Goal: Information Seeking & Learning: Learn about a topic

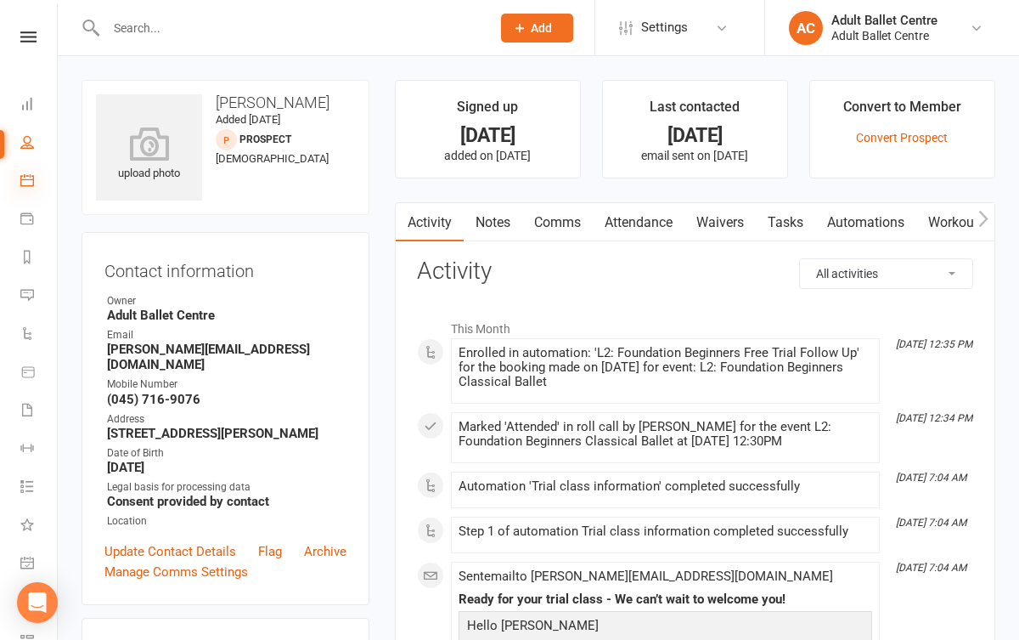
click at [29, 175] on icon at bounding box center [27, 180] width 14 height 14
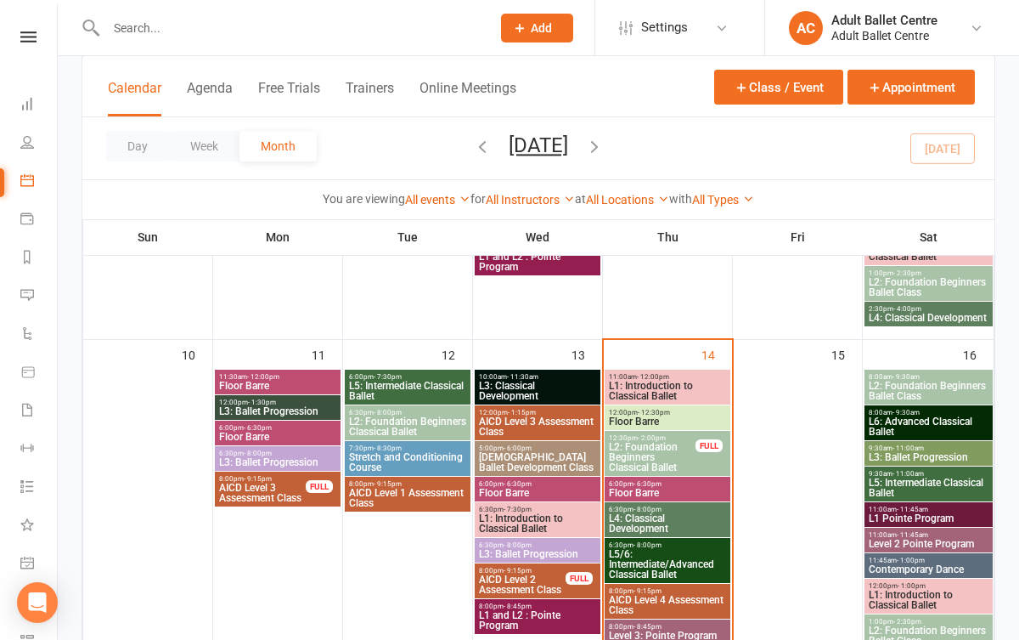
scroll to position [799, 0]
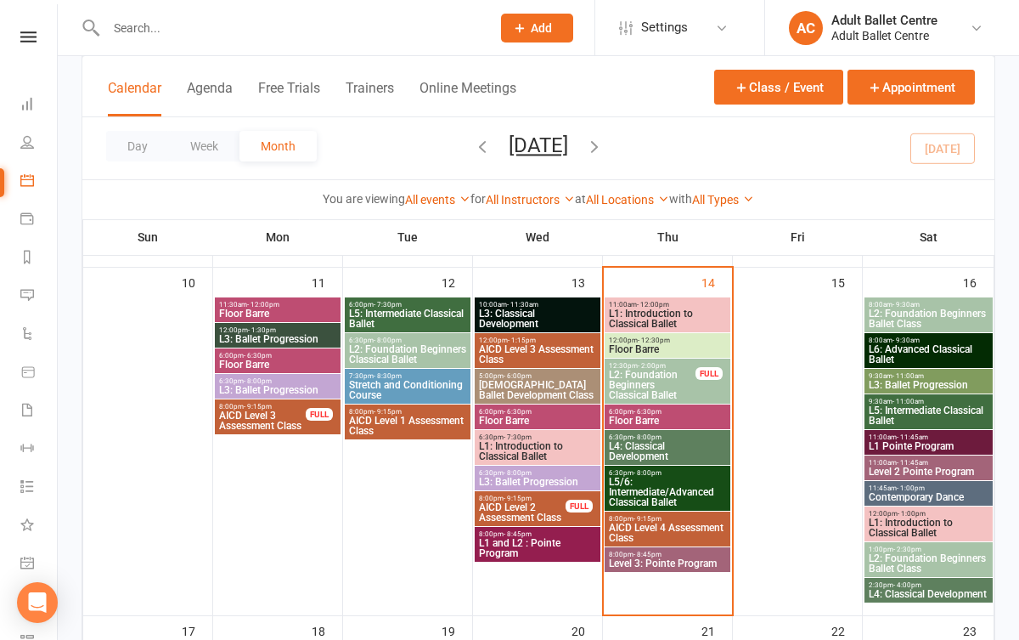
click at [684, 487] on span "L5/6: Intermediate/Advanced Classical Ballet" at bounding box center [667, 492] width 119 height 31
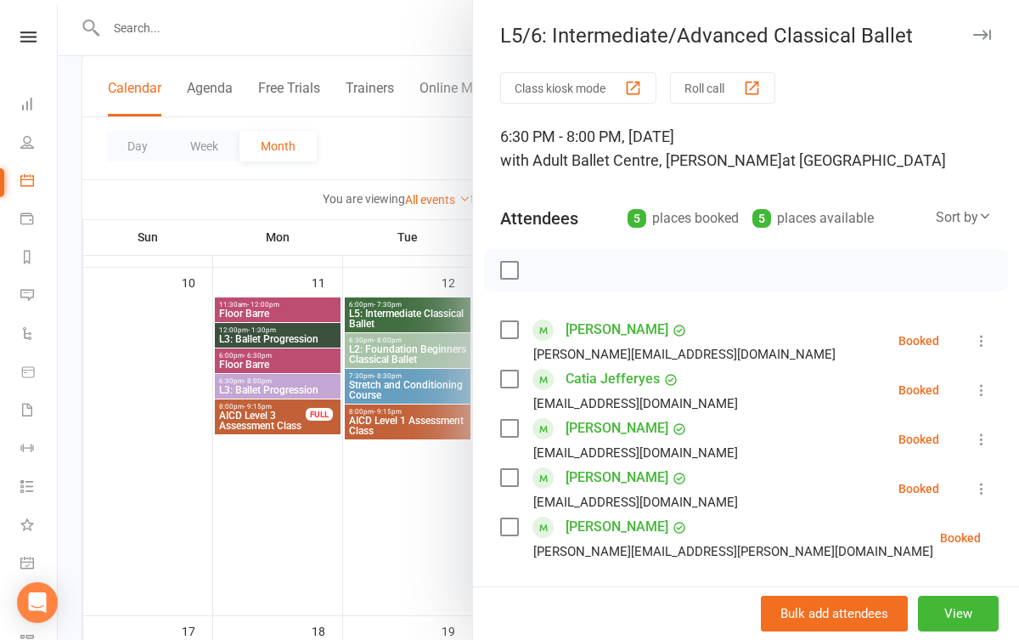
scroll to position [48, 0]
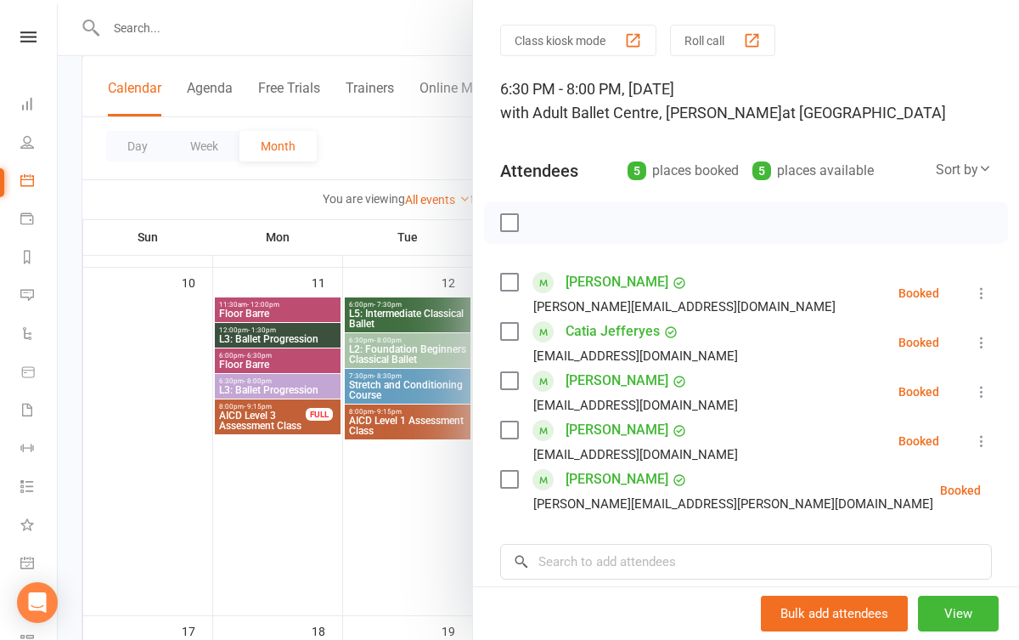
click at [423, 474] on div at bounding box center [539, 320] width 962 height 640
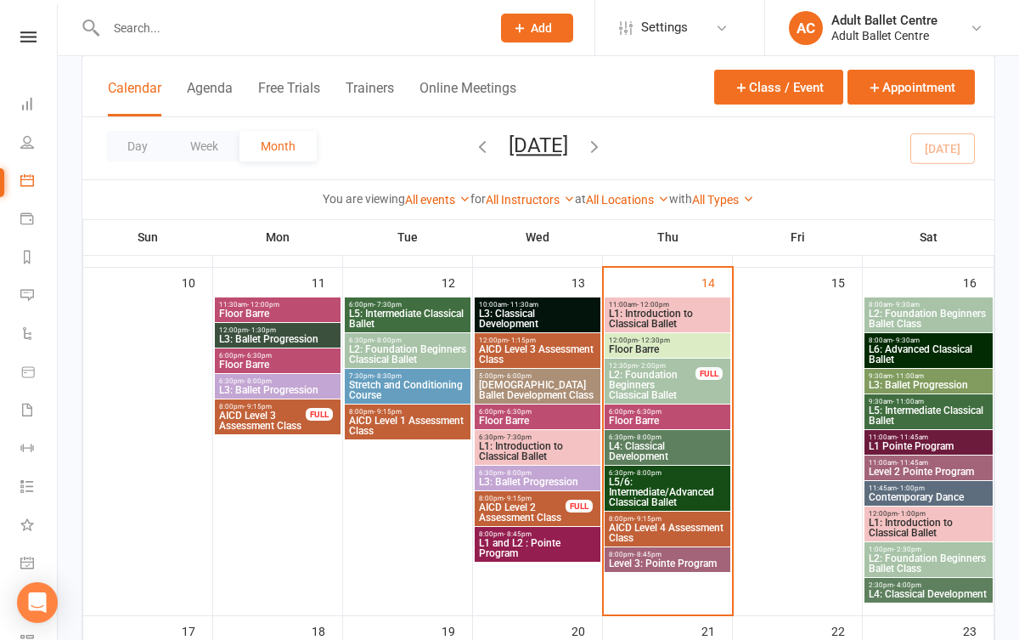
click at [665, 462] on div "6:30pm - 8:00pm L4: Classical Development" at bounding box center [668, 447] width 126 height 35
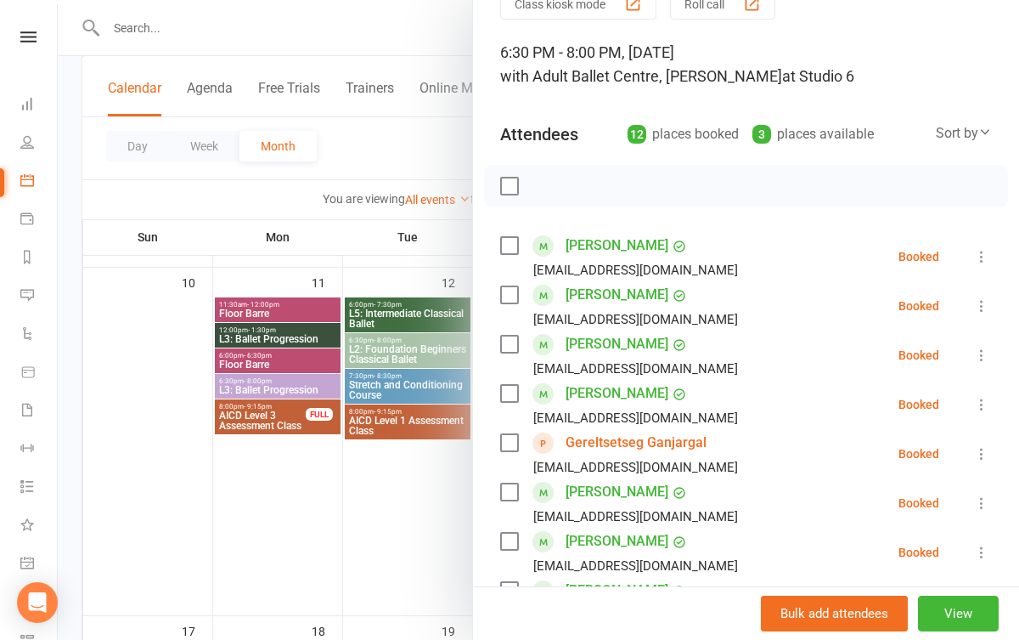
scroll to position [76, 0]
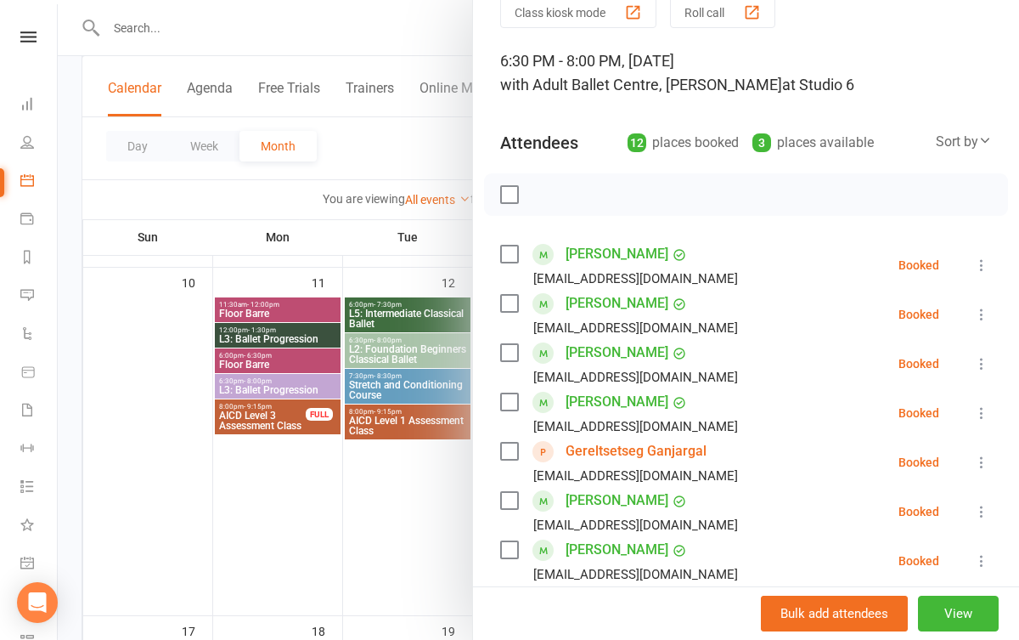
click at [400, 522] on div at bounding box center [539, 320] width 962 height 640
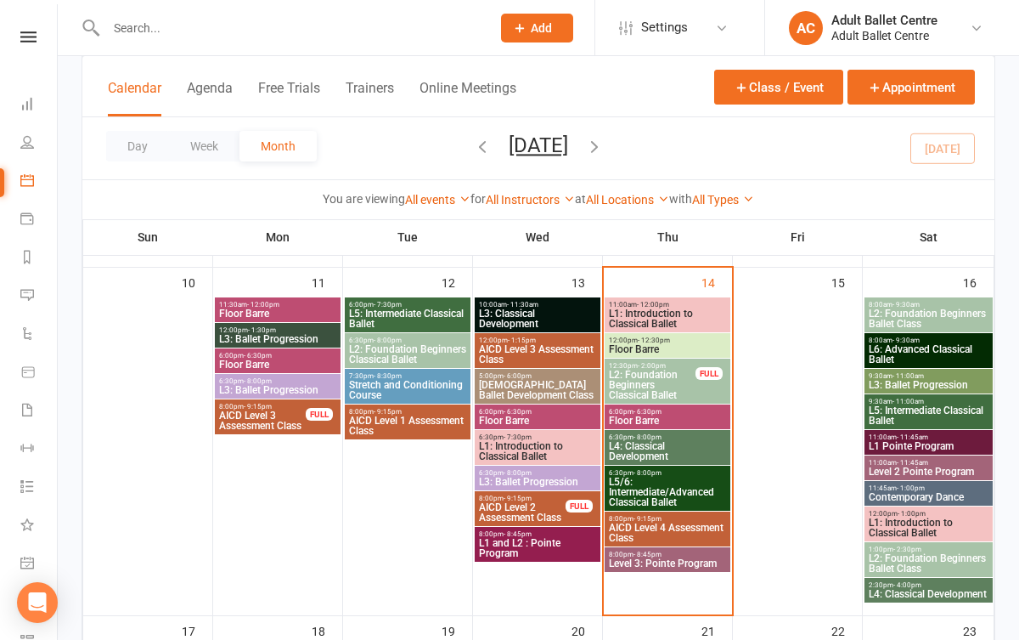
click at [675, 558] on span "Level 3: Pointe Program" at bounding box center [667, 563] width 119 height 10
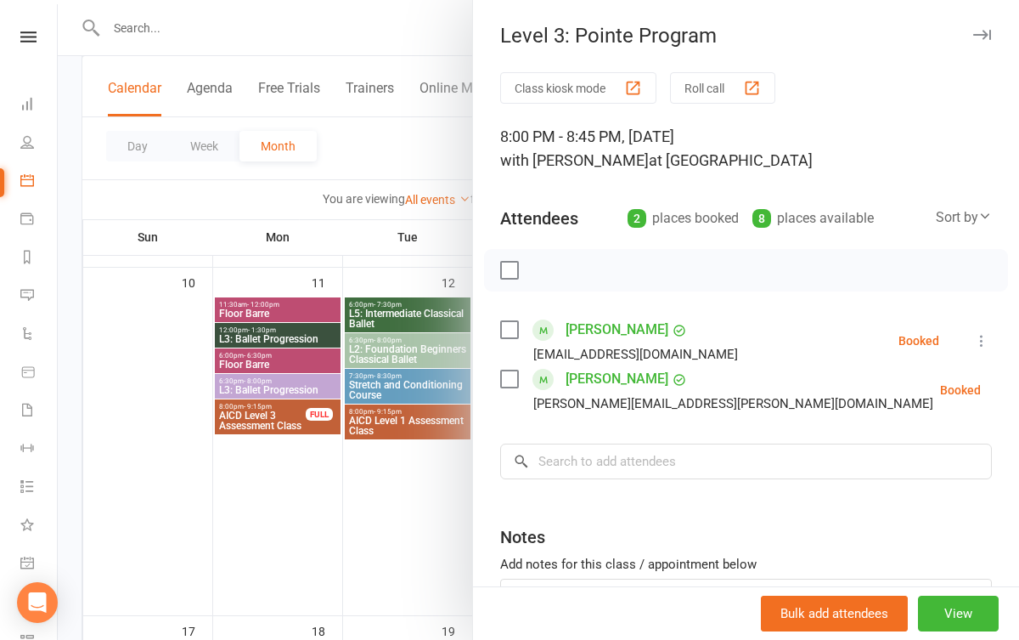
click at [449, 522] on div at bounding box center [539, 320] width 962 height 640
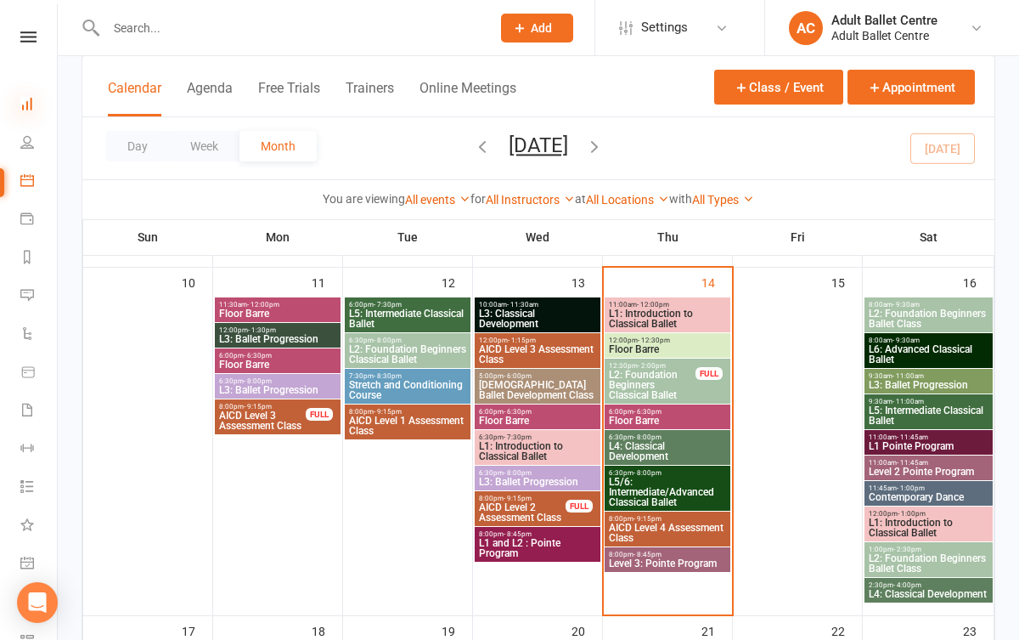
click at [32, 109] on icon at bounding box center [27, 104] width 14 height 14
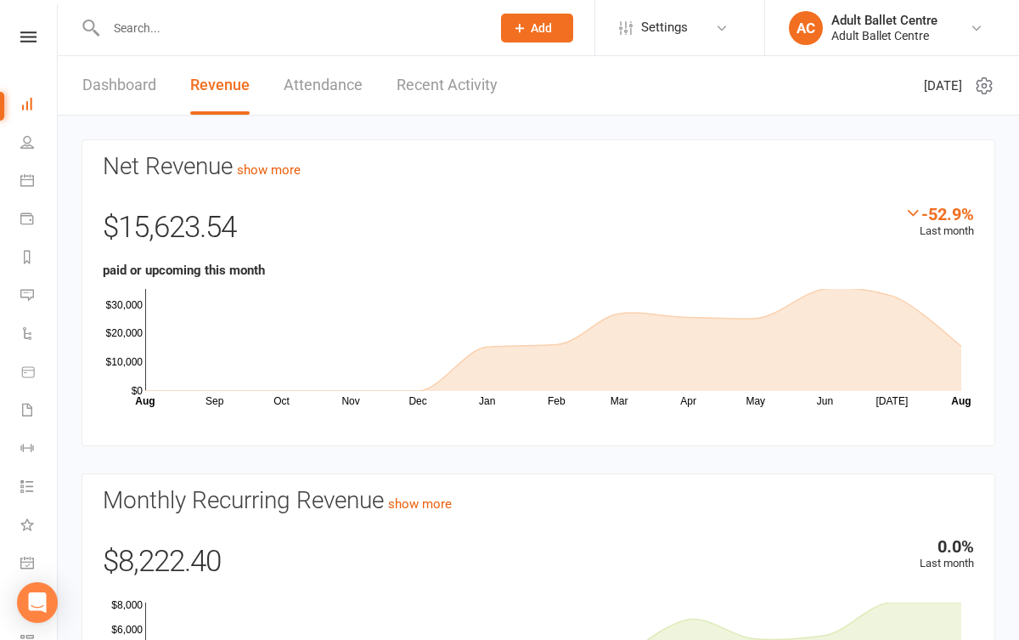
click at [434, 107] on link "Recent Activity" at bounding box center [447, 85] width 101 height 59
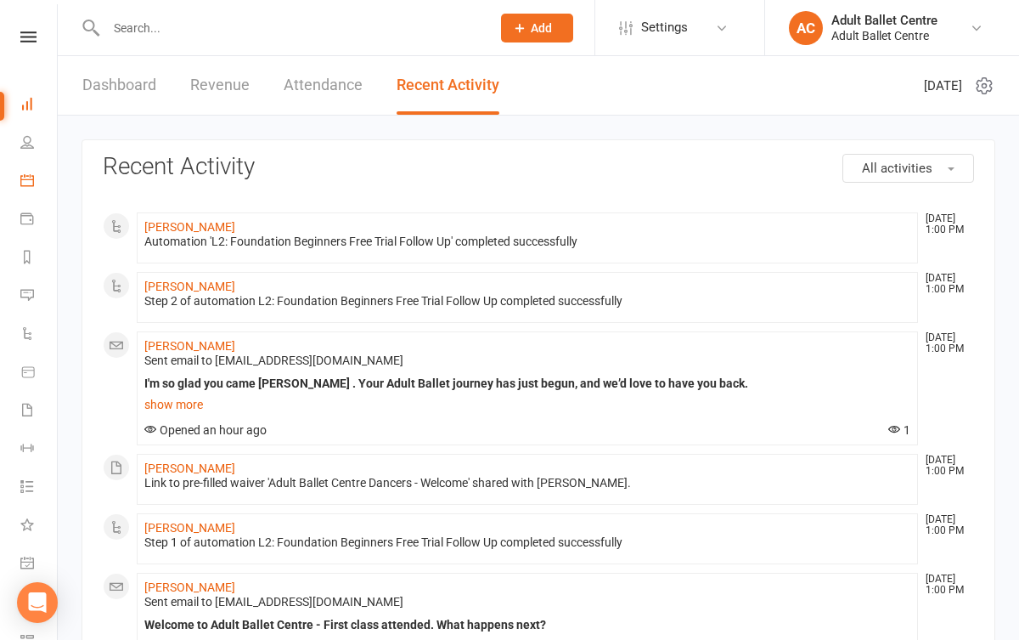
click at [31, 171] on link "Calendar" at bounding box center [39, 182] width 38 height 38
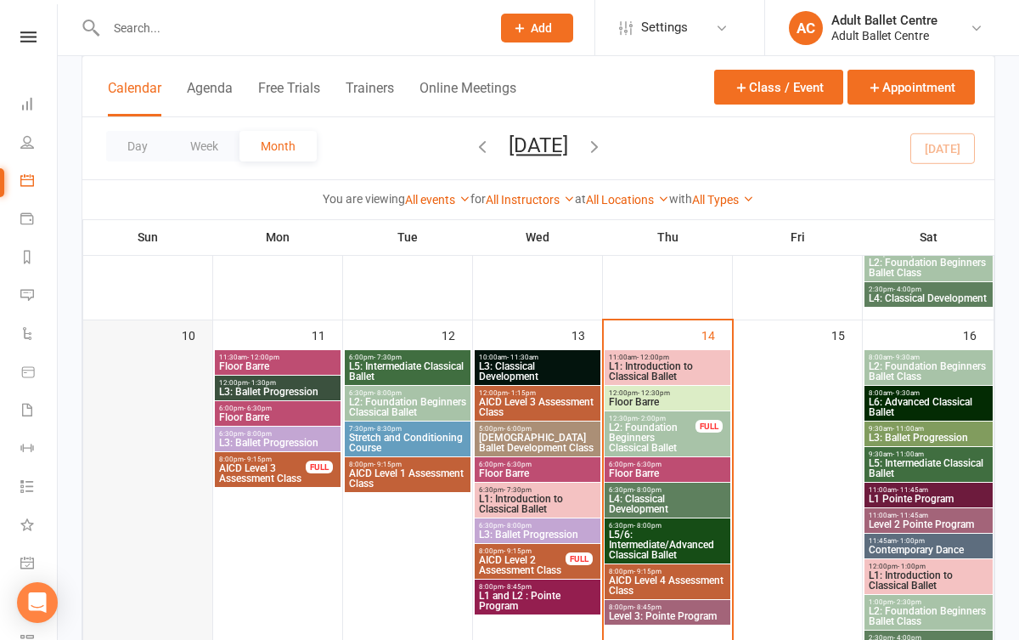
scroll to position [765, 0]
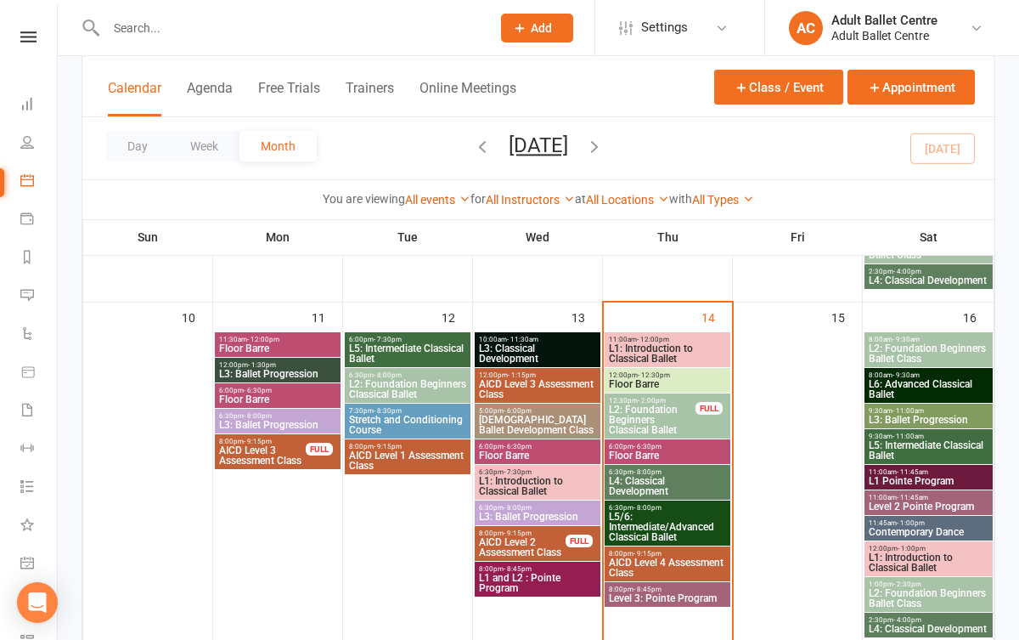
click at [652, 483] on span "L4: Classical Development" at bounding box center [667, 486] width 119 height 20
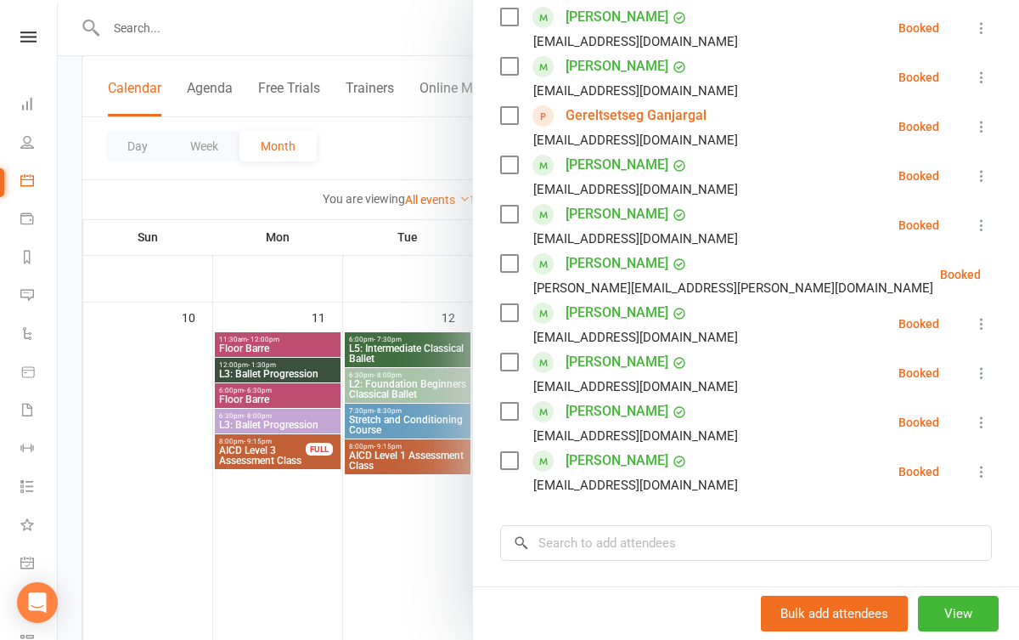
scroll to position [453, 0]
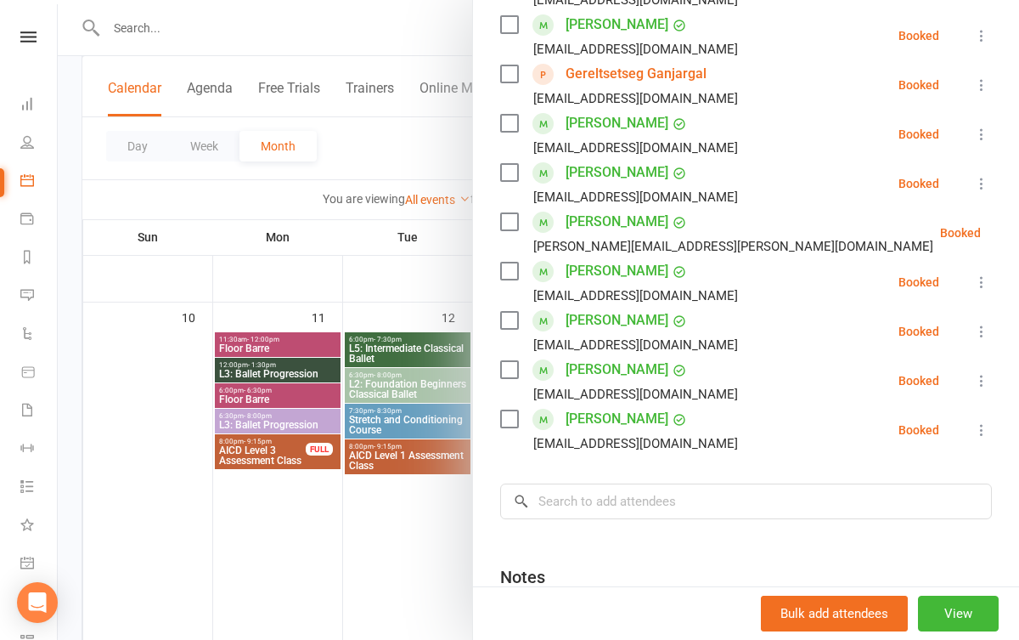
click at [363, 523] on div at bounding box center [539, 320] width 962 height 640
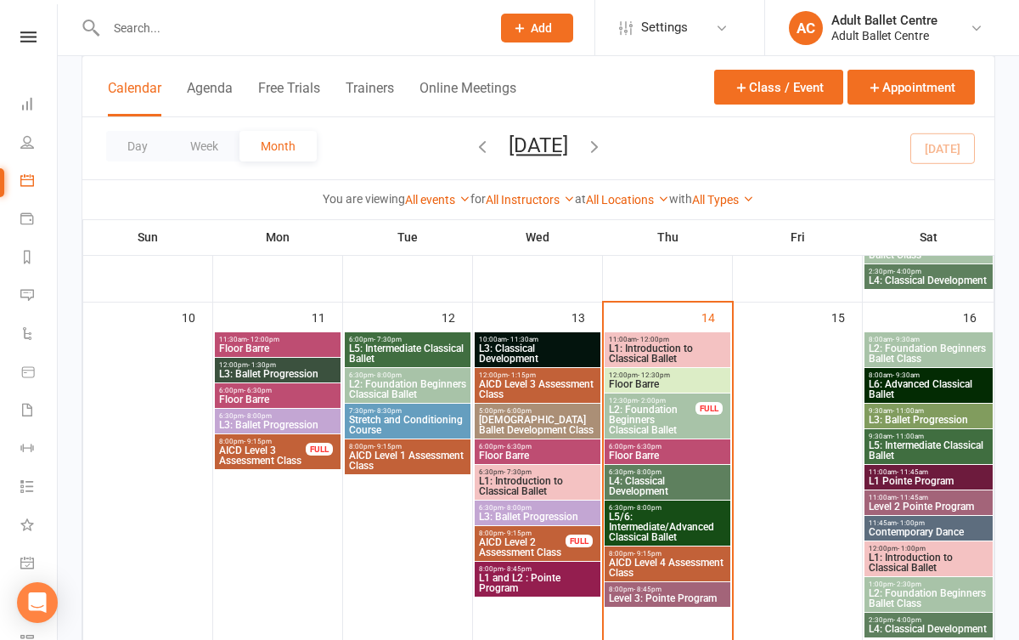
click at [663, 523] on span "L5/6: Intermediate/Advanced Classical Ballet" at bounding box center [667, 526] width 119 height 31
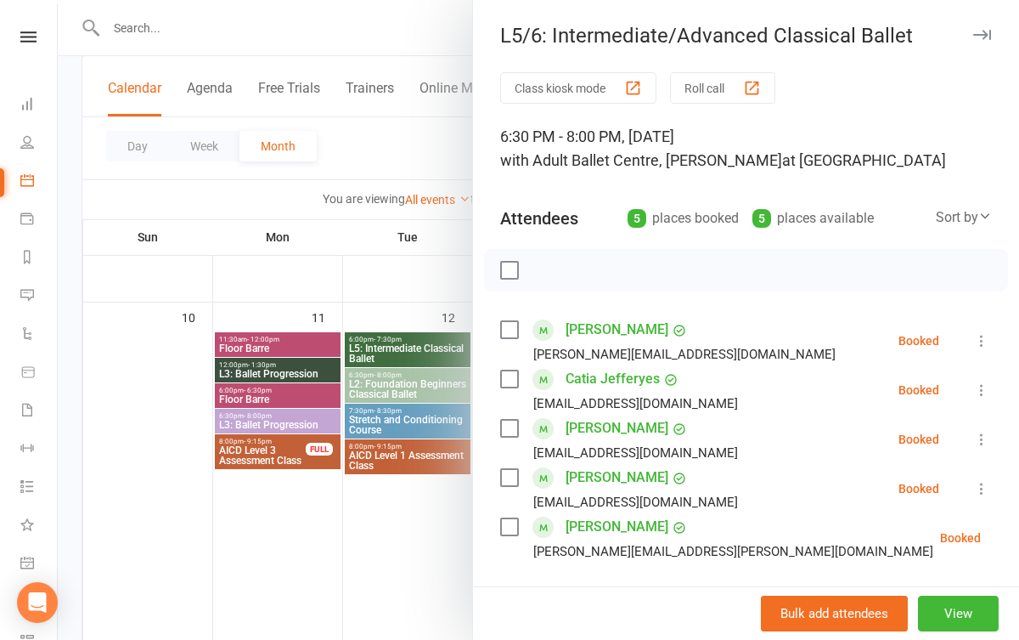
scroll to position [49, 0]
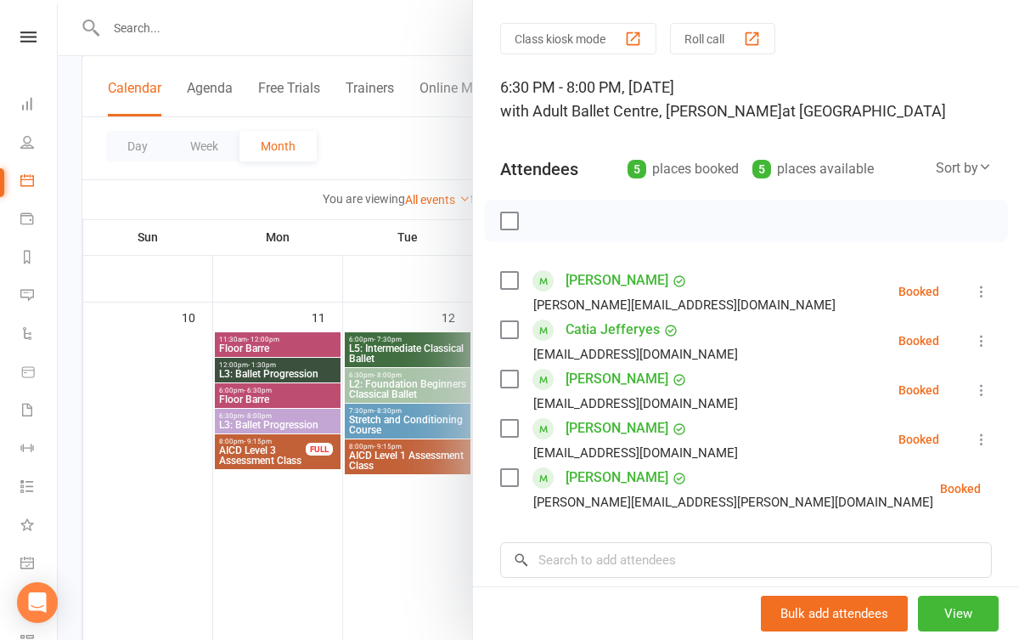
click at [406, 522] on div at bounding box center [539, 320] width 962 height 640
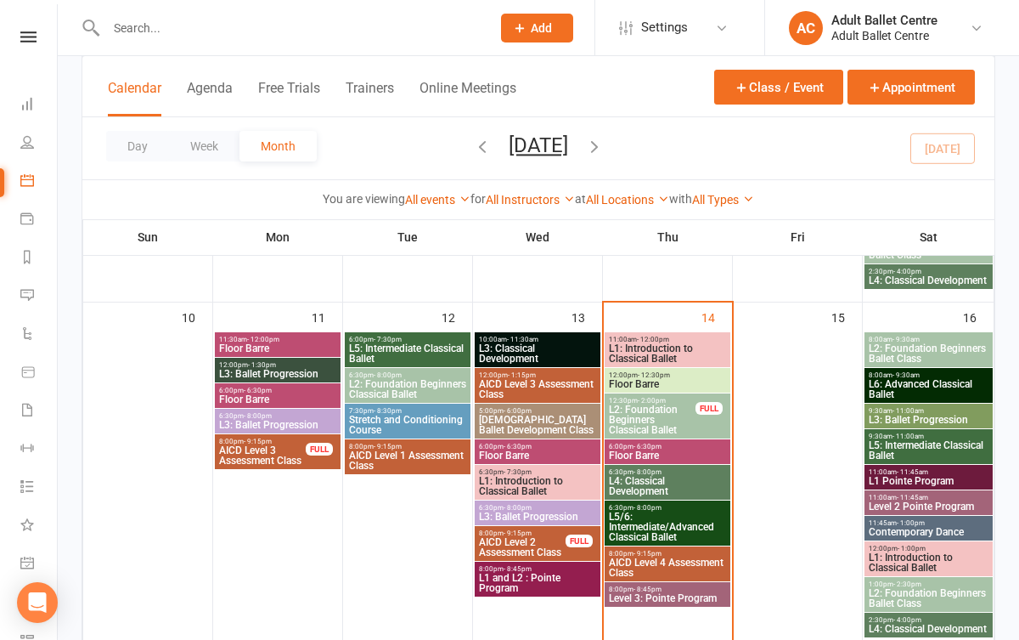
click at [634, 345] on span "L1: Introduction to Classical Ballet" at bounding box center [667, 353] width 119 height 20
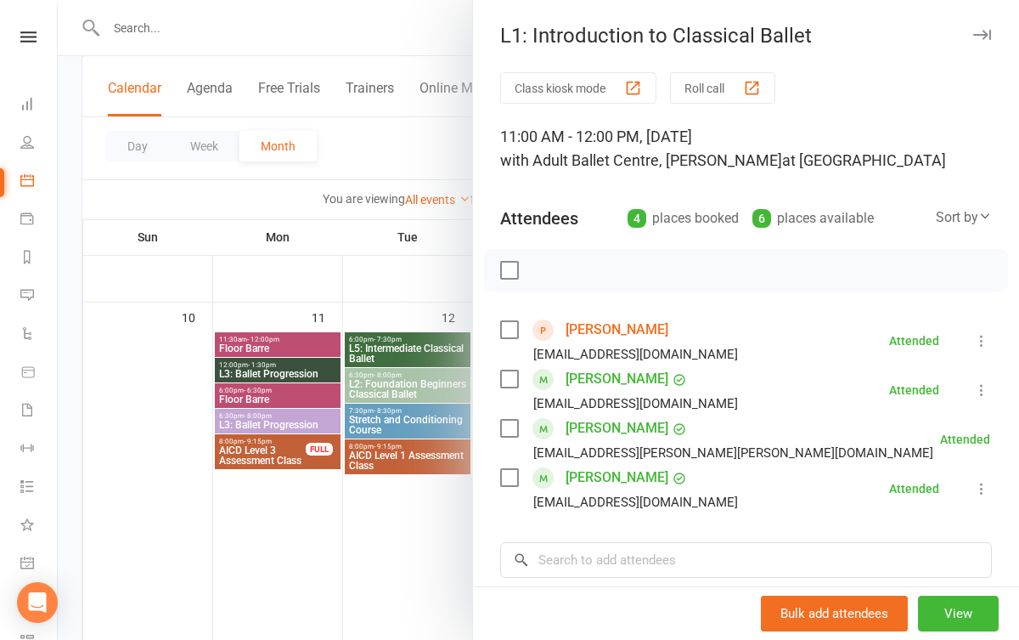
scroll to position [35, 0]
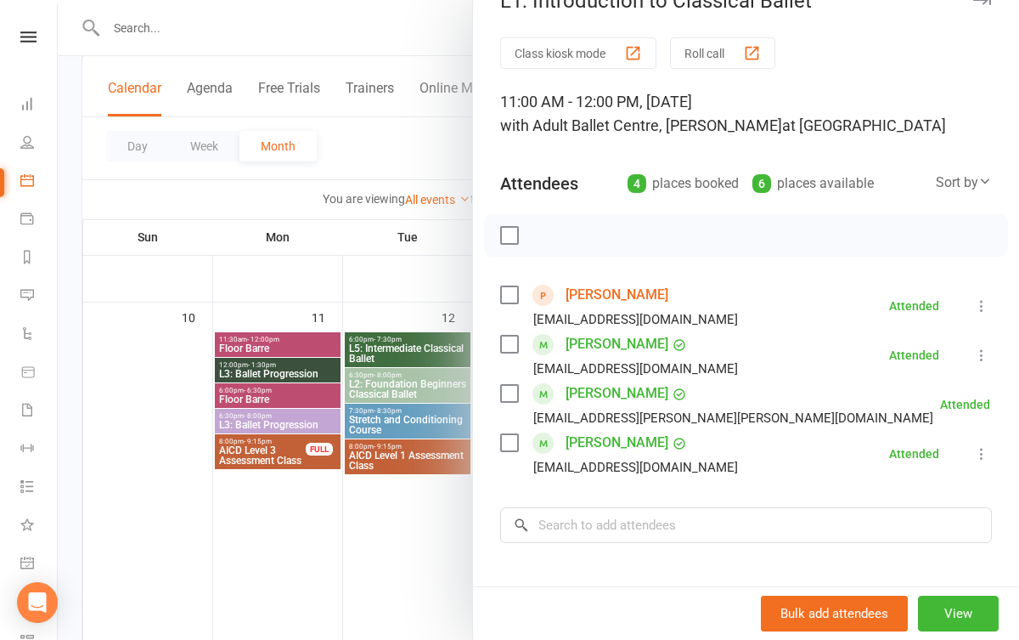
click at [374, 517] on div at bounding box center [539, 320] width 962 height 640
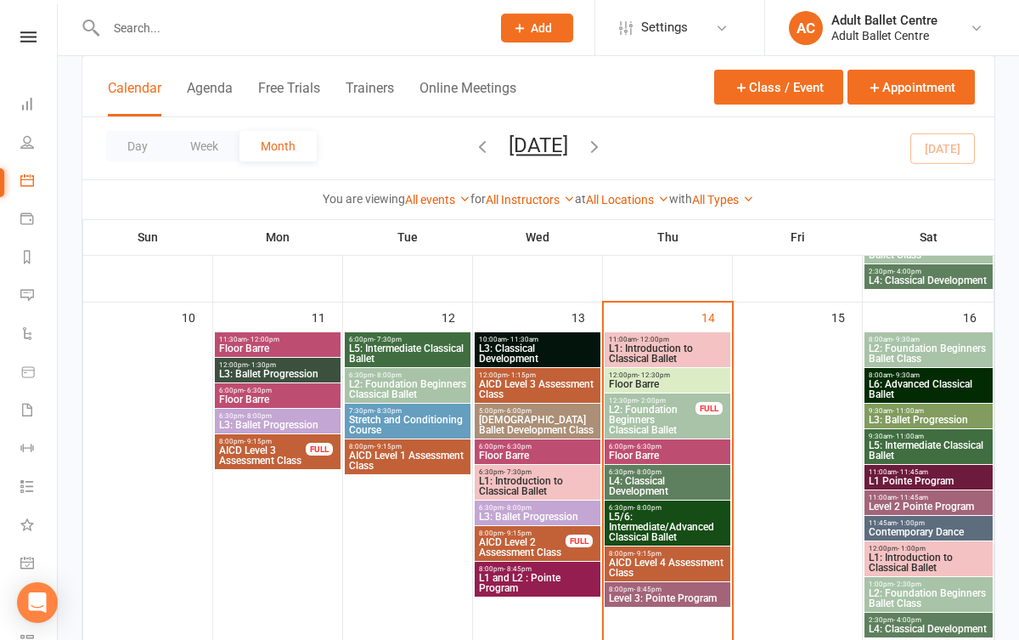
click at [640, 527] on span "L5/6: Intermediate/Advanced Classical Ballet" at bounding box center [667, 526] width 119 height 31
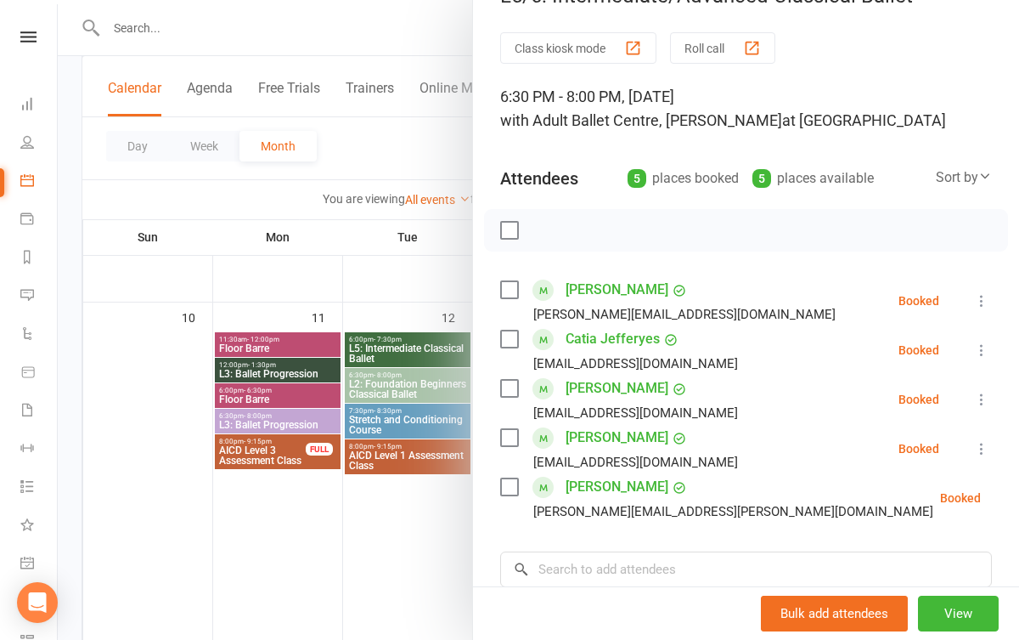
scroll to position [61, 0]
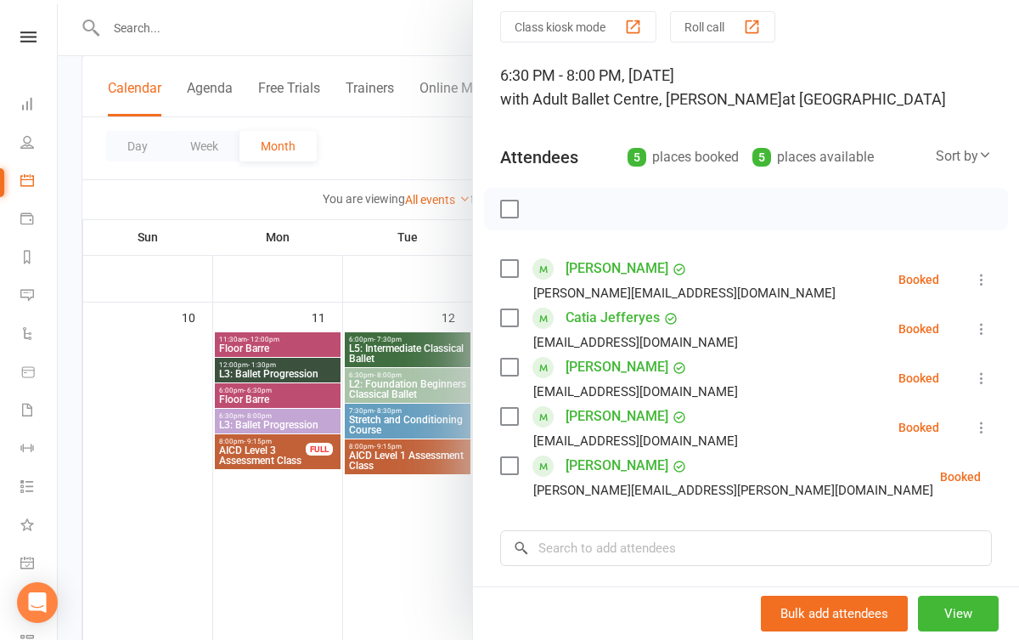
click at [400, 539] on div at bounding box center [539, 320] width 962 height 640
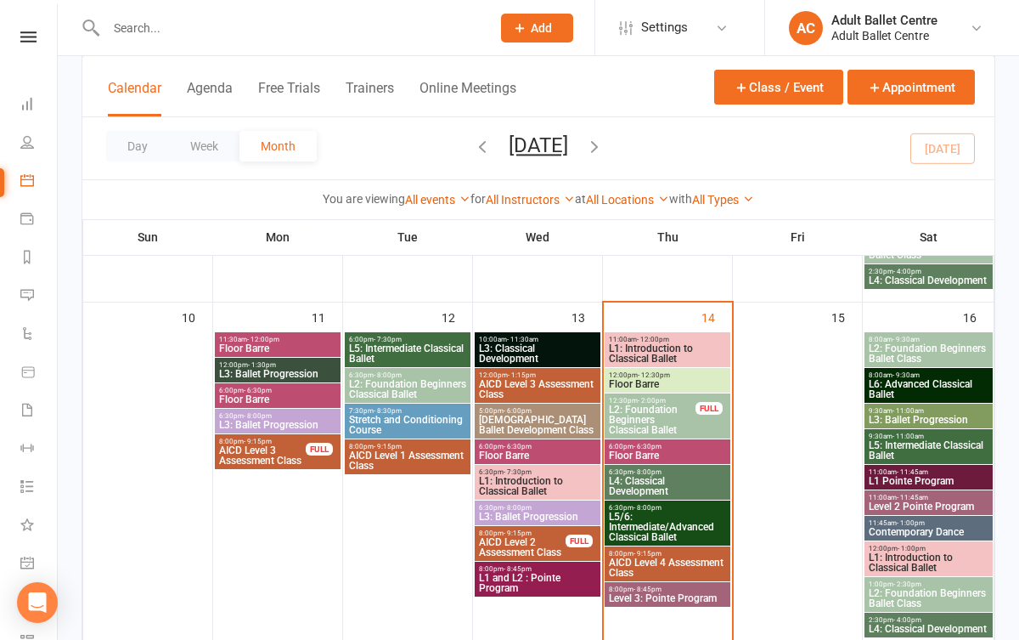
click at [639, 516] on span "L5/6: Intermediate/Advanced Classical Ballet" at bounding box center [667, 526] width 119 height 31
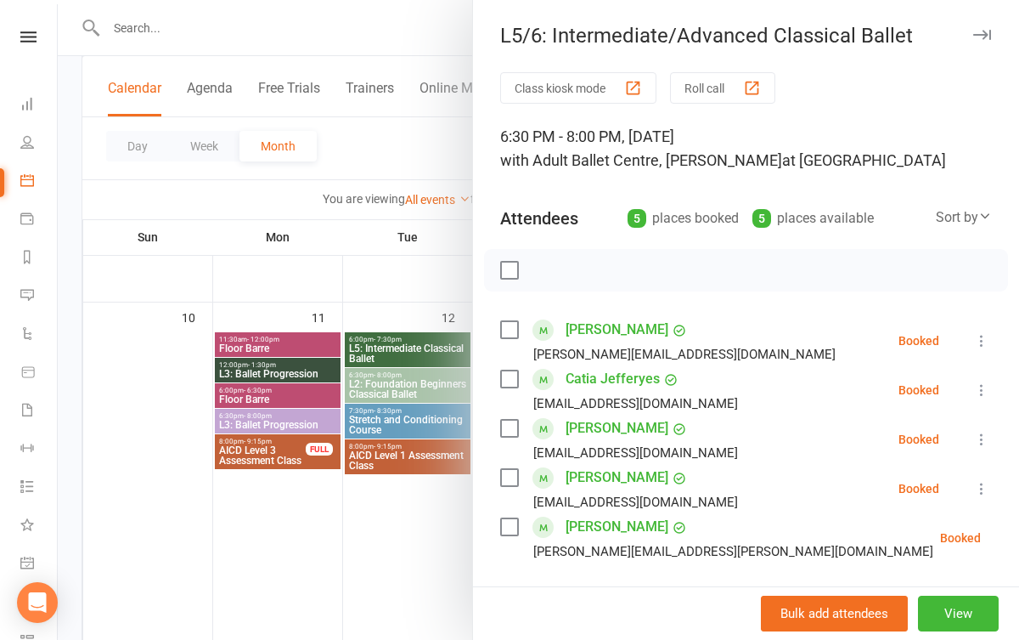
click at [464, 506] on div at bounding box center [539, 320] width 962 height 640
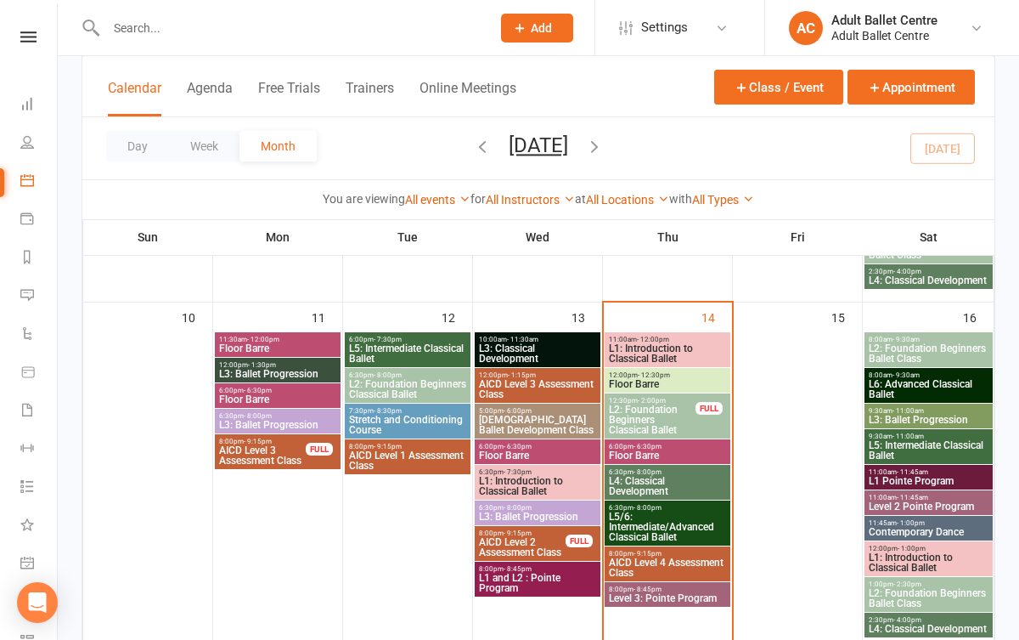
click at [700, 479] on span "L4: Classical Development" at bounding box center [667, 486] width 119 height 20
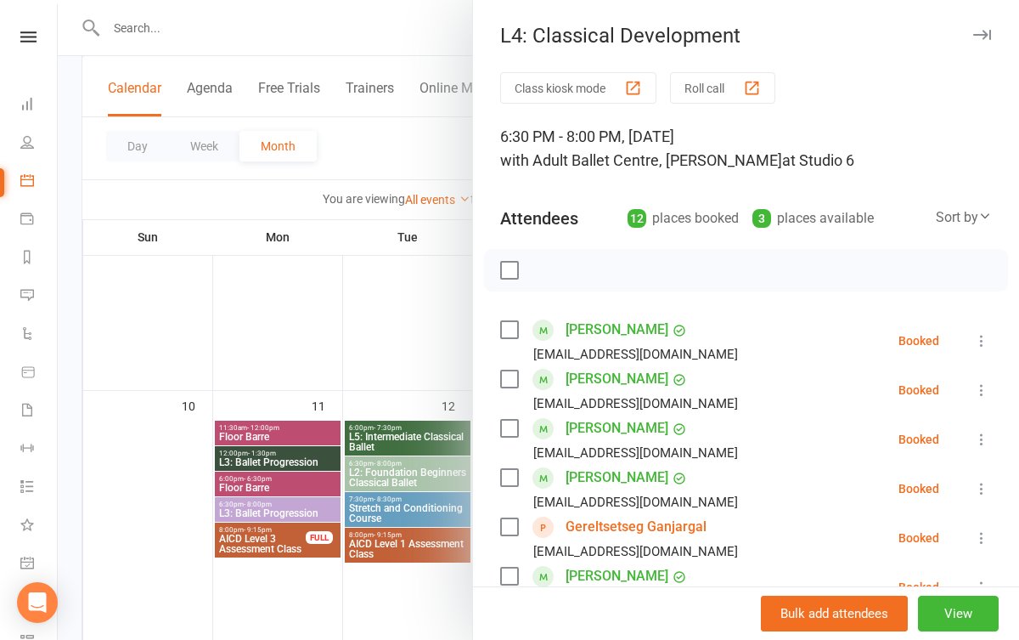
scroll to position [648, 0]
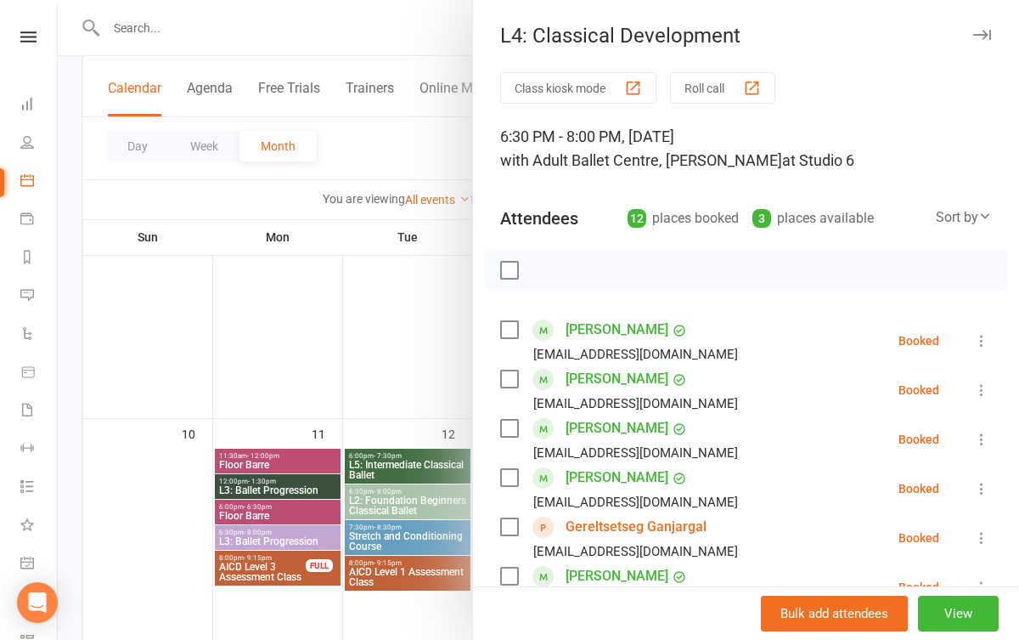
click at [429, 349] on div at bounding box center [539, 320] width 962 height 640
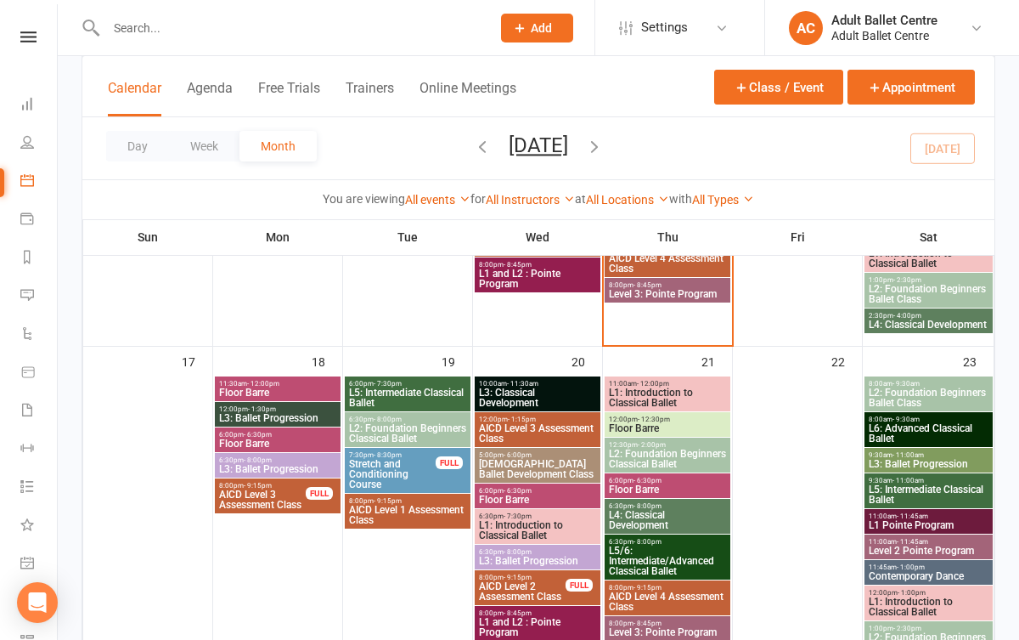
scroll to position [1037, 0]
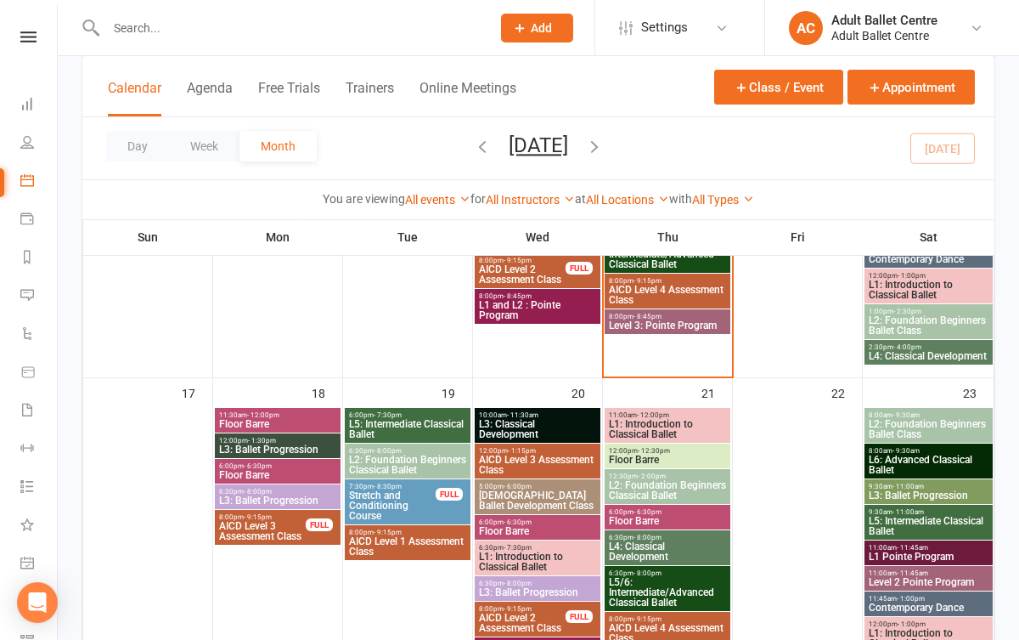
click at [313, 447] on span "L3: Ballet Progression" at bounding box center [277, 449] width 119 height 10
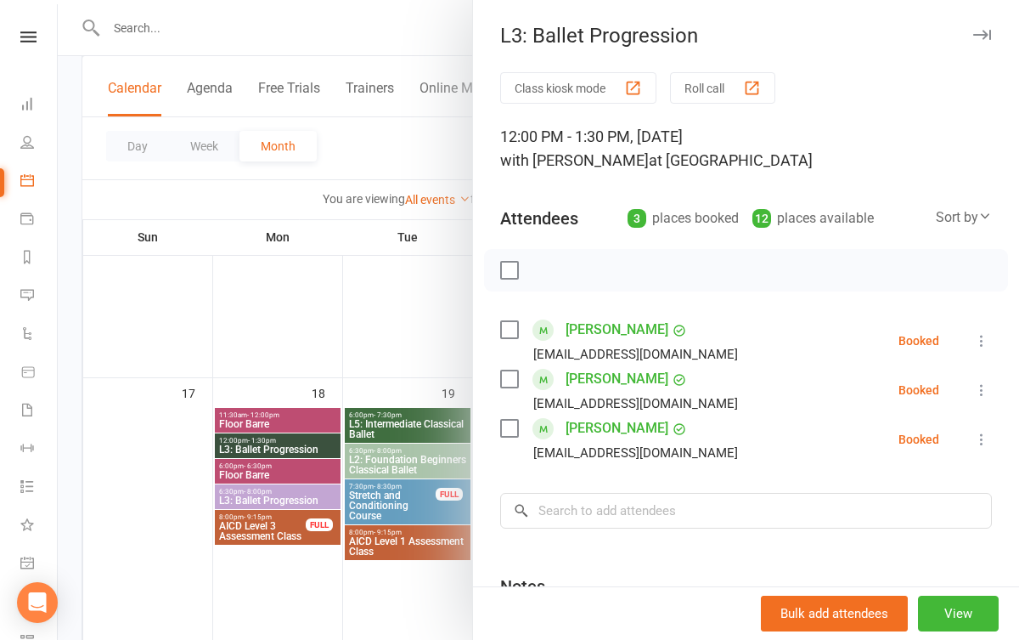
click at [315, 370] on div at bounding box center [539, 320] width 962 height 640
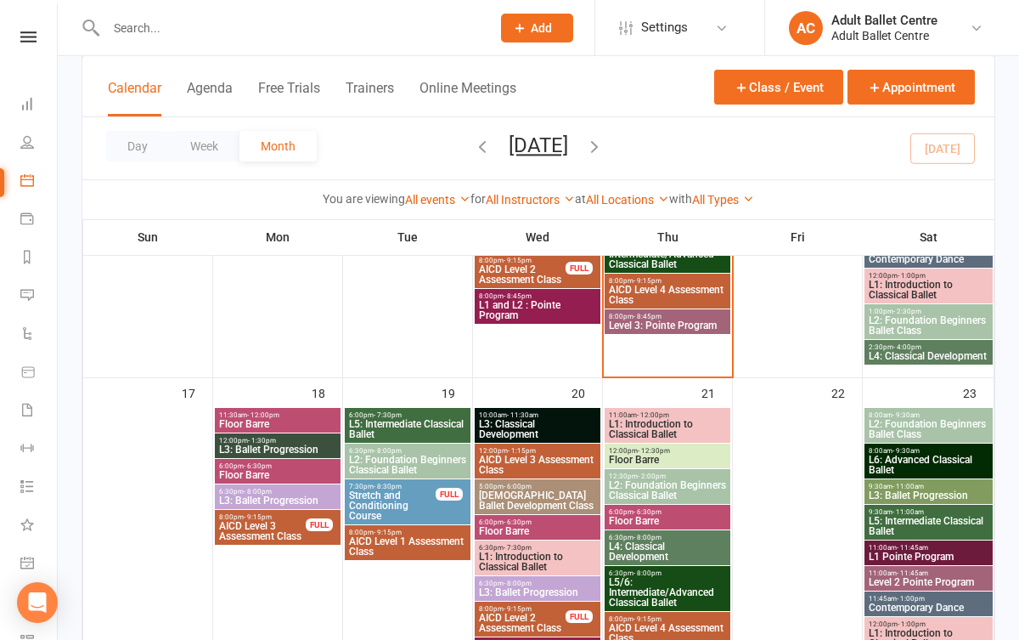
click at [310, 415] on span "11:30am - 12:00pm" at bounding box center [277, 415] width 119 height 8
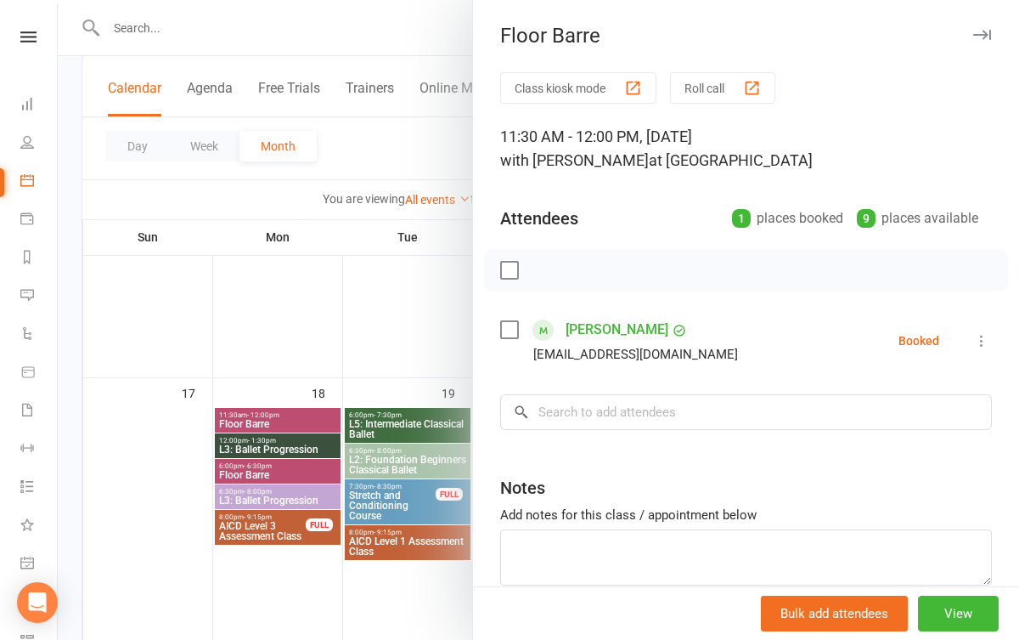
click at [311, 370] on div at bounding box center [539, 320] width 962 height 640
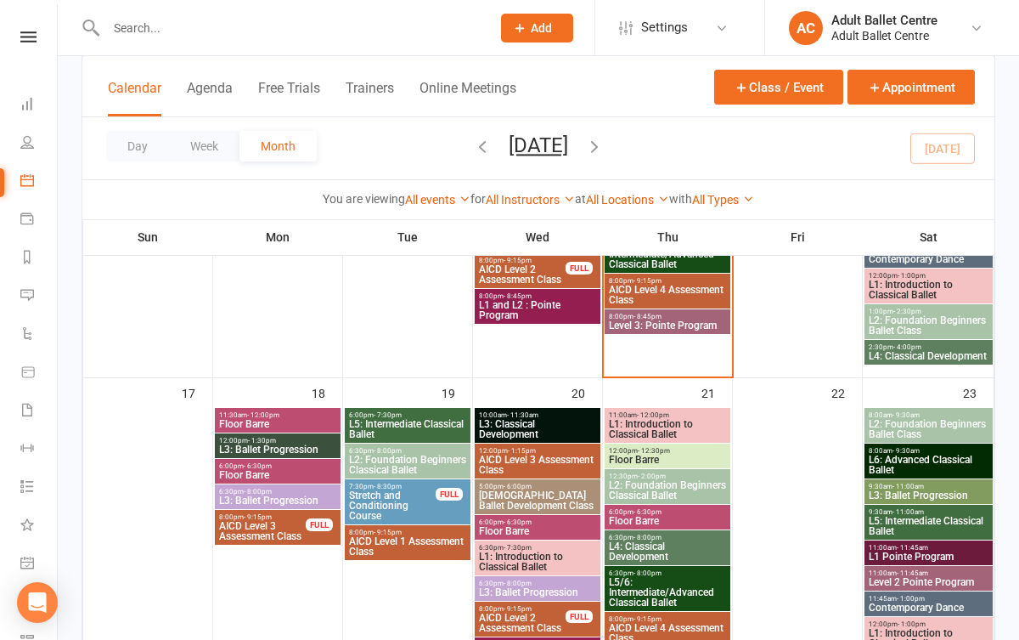
click at [280, 472] on span "Floor Barre" at bounding box center [277, 475] width 119 height 10
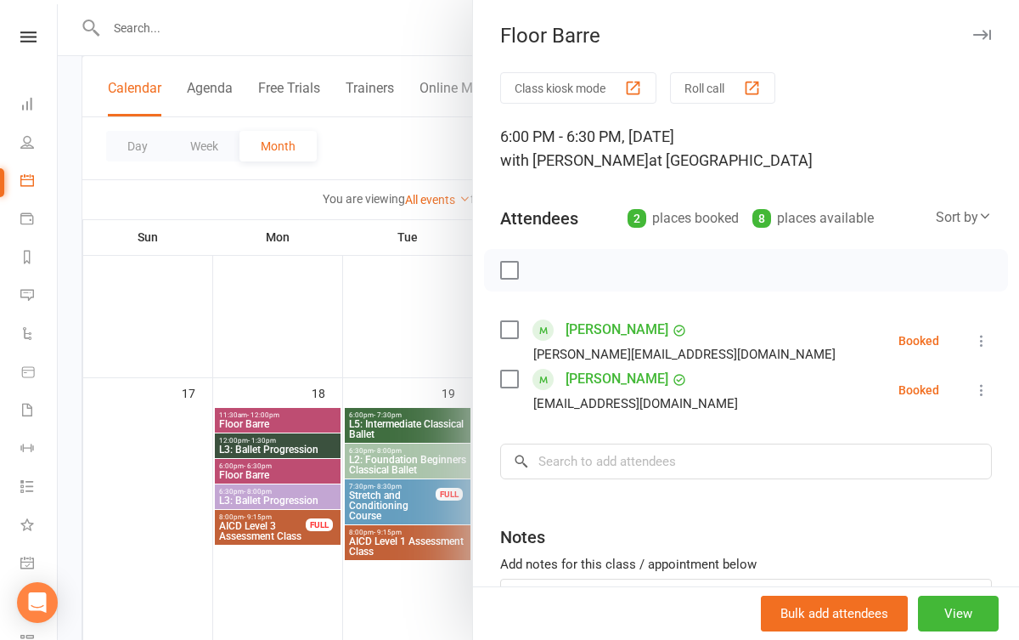
click at [271, 358] on div at bounding box center [539, 320] width 962 height 640
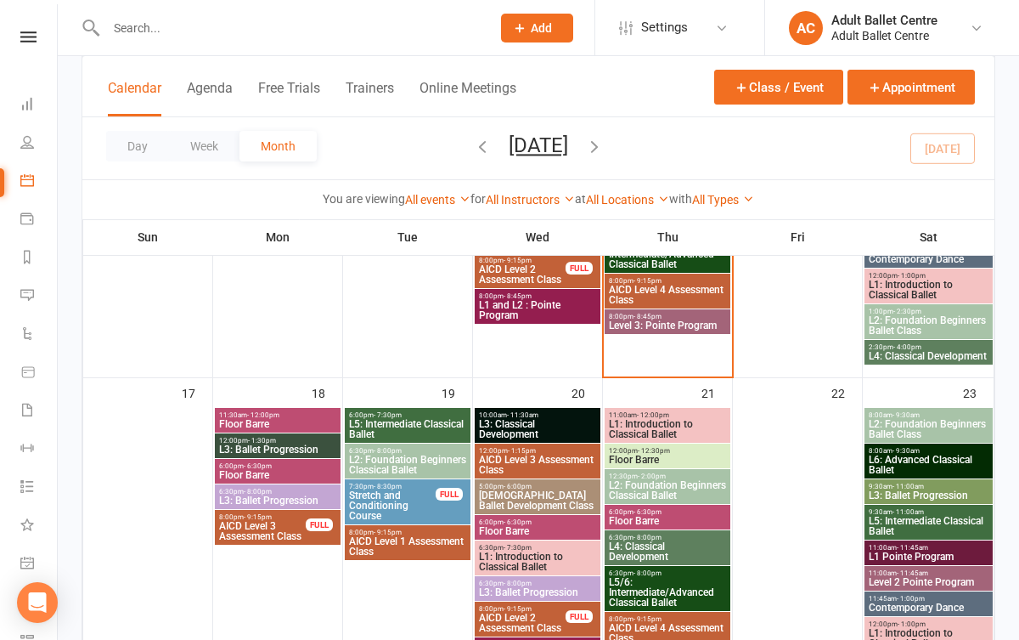
click at [271, 495] on span "L3: Ballet Progression" at bounding box center [277, 500] width 119 height 10
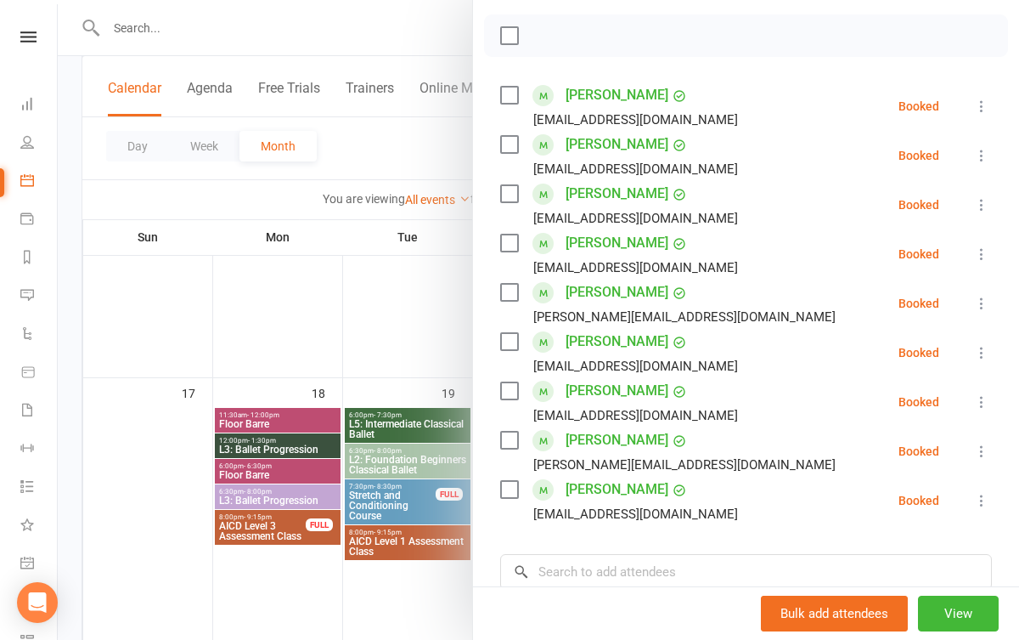
scroll to position [239, 0]
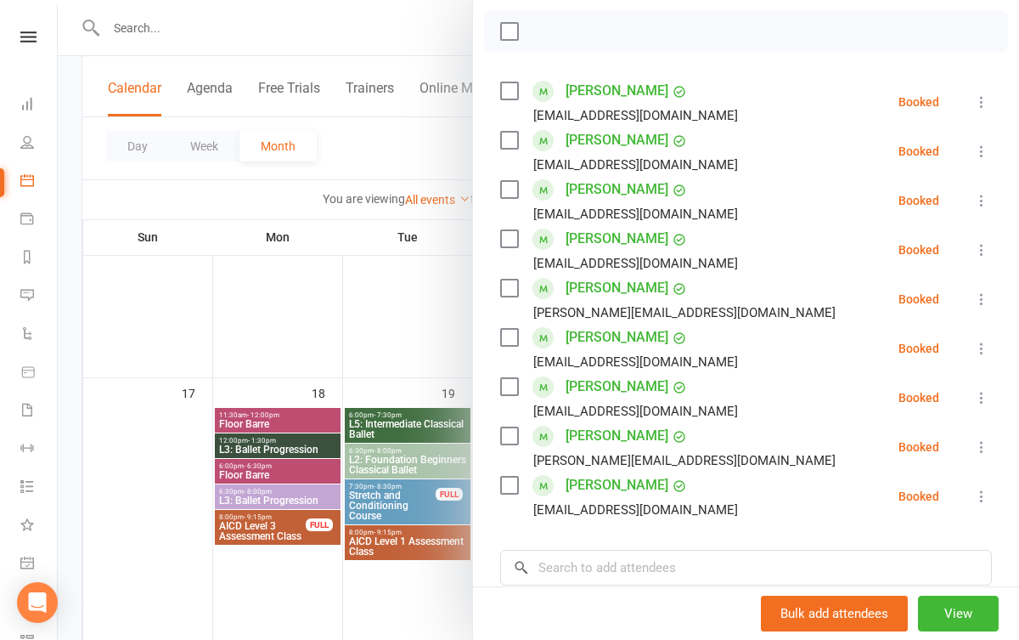
click at [415, 342] on div at bounding box center [539, 320] width 962 height 640
